Goal: Information Seeking & Learning: Learn about a topic

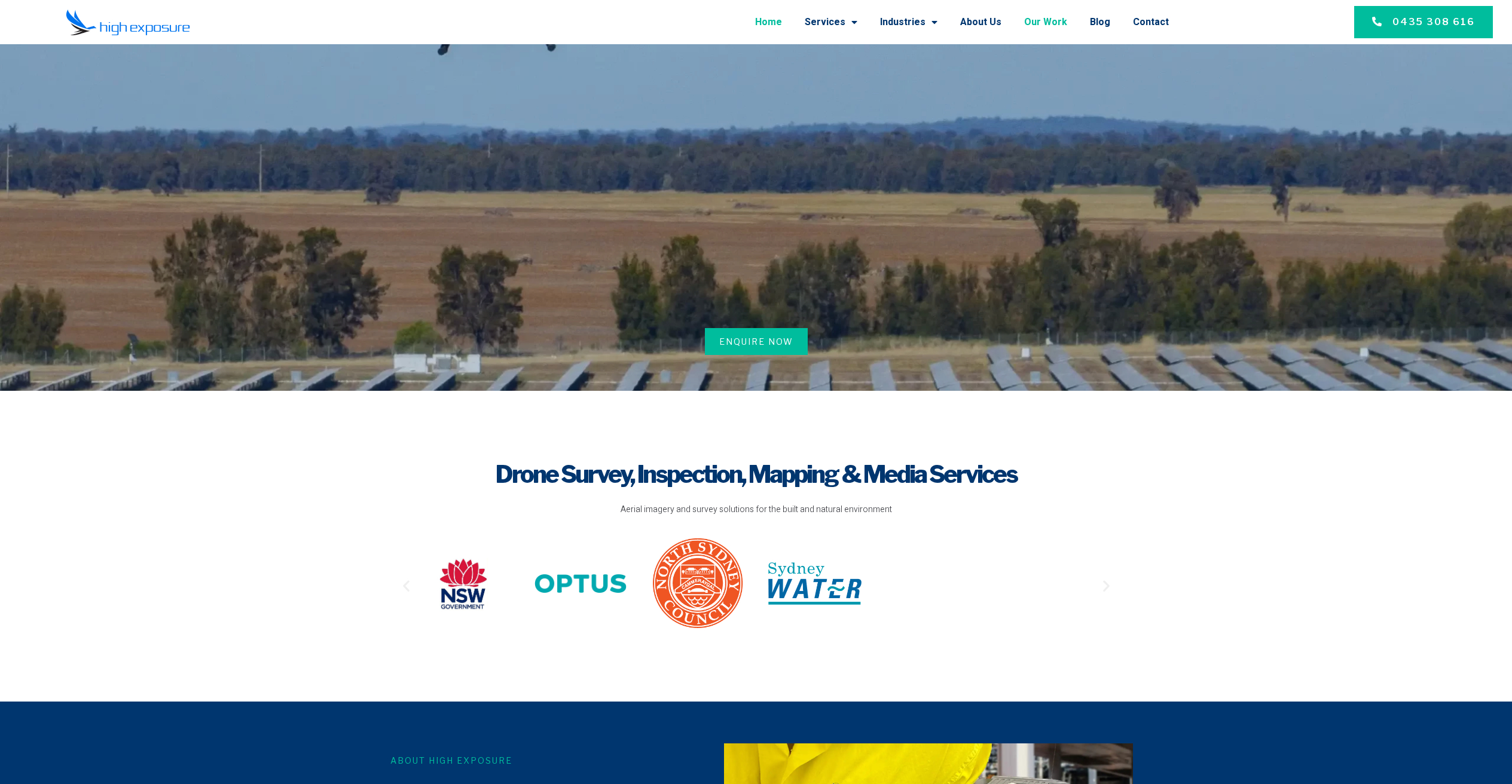
click at [1061, 18] on link "Our Work" at bounding box center [1046, 22] width 43 height 31
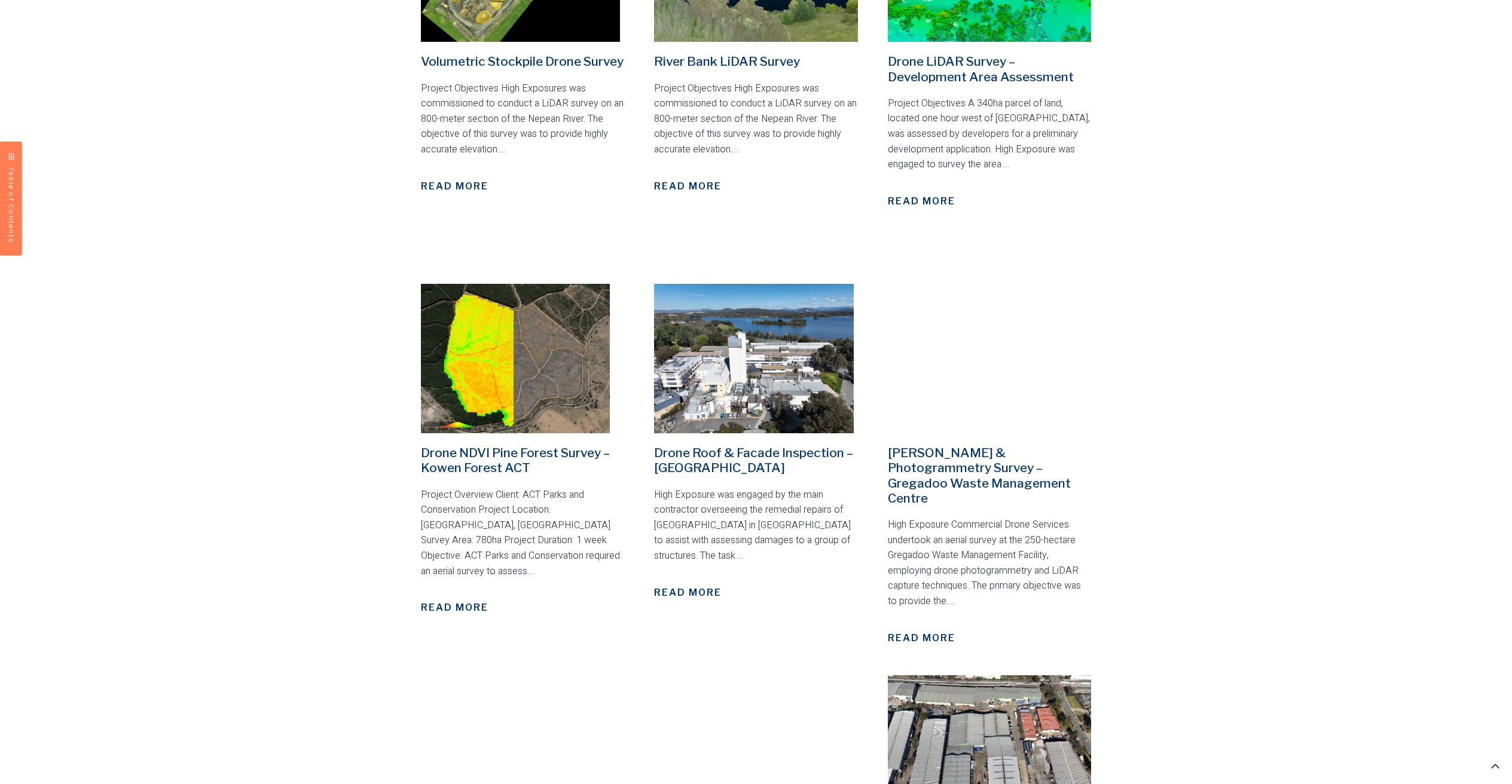
scroll to position [1020, 0]
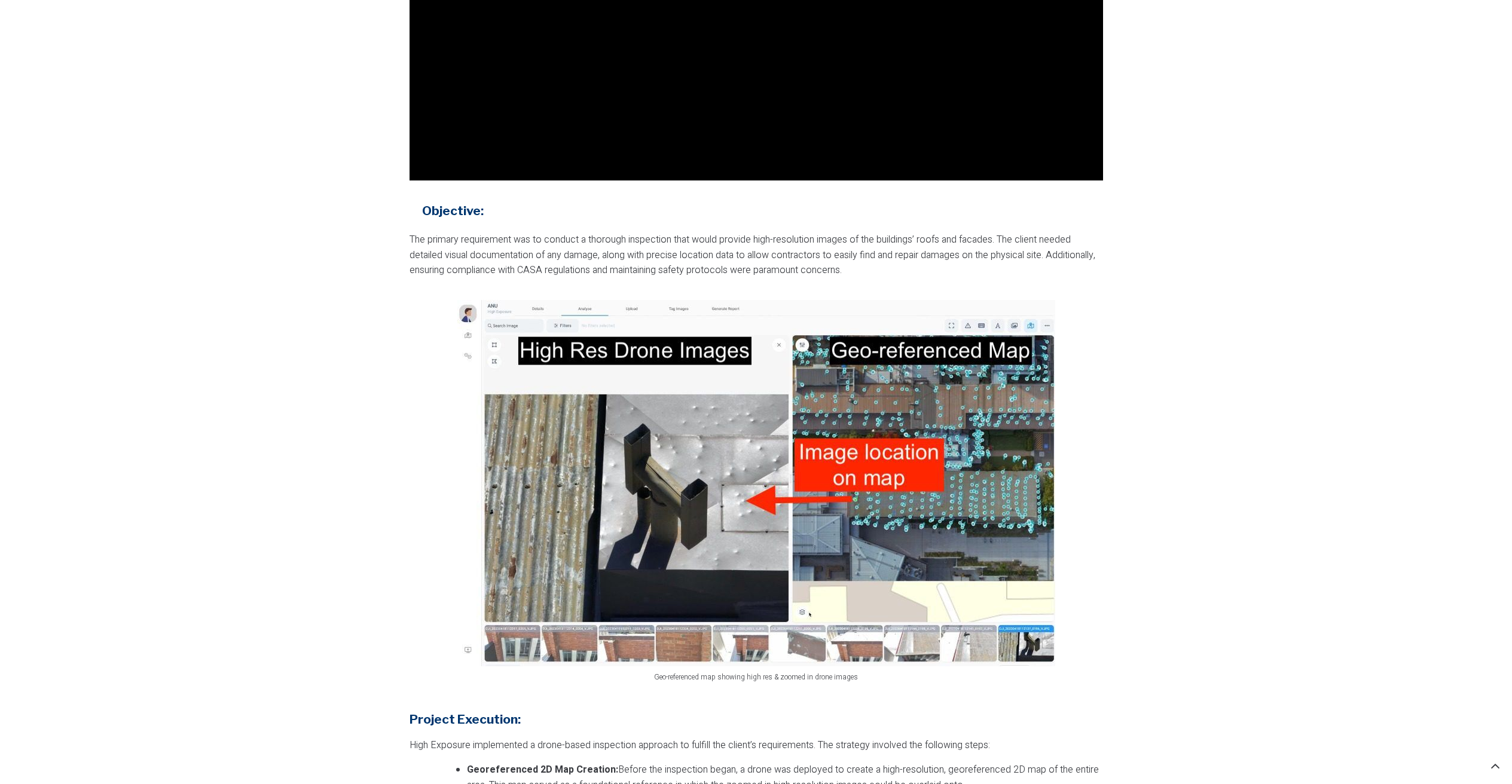
scroll to position [589, 0]
